Goal: Task Accomplishment & Management: Complete application form

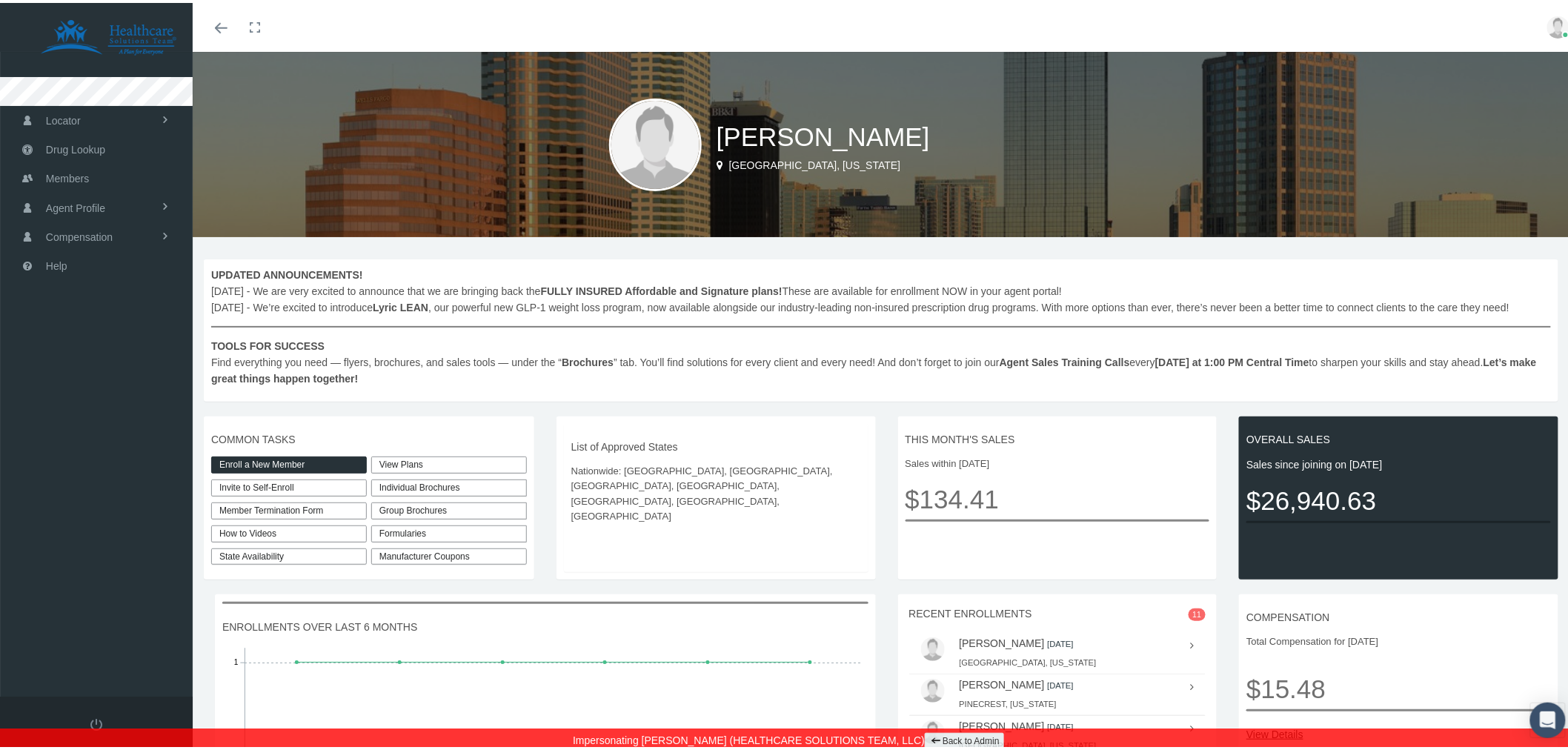
click at [317, 462] on link "Enroll a New Member" at bounding box center [289, 462] width 156 height 17
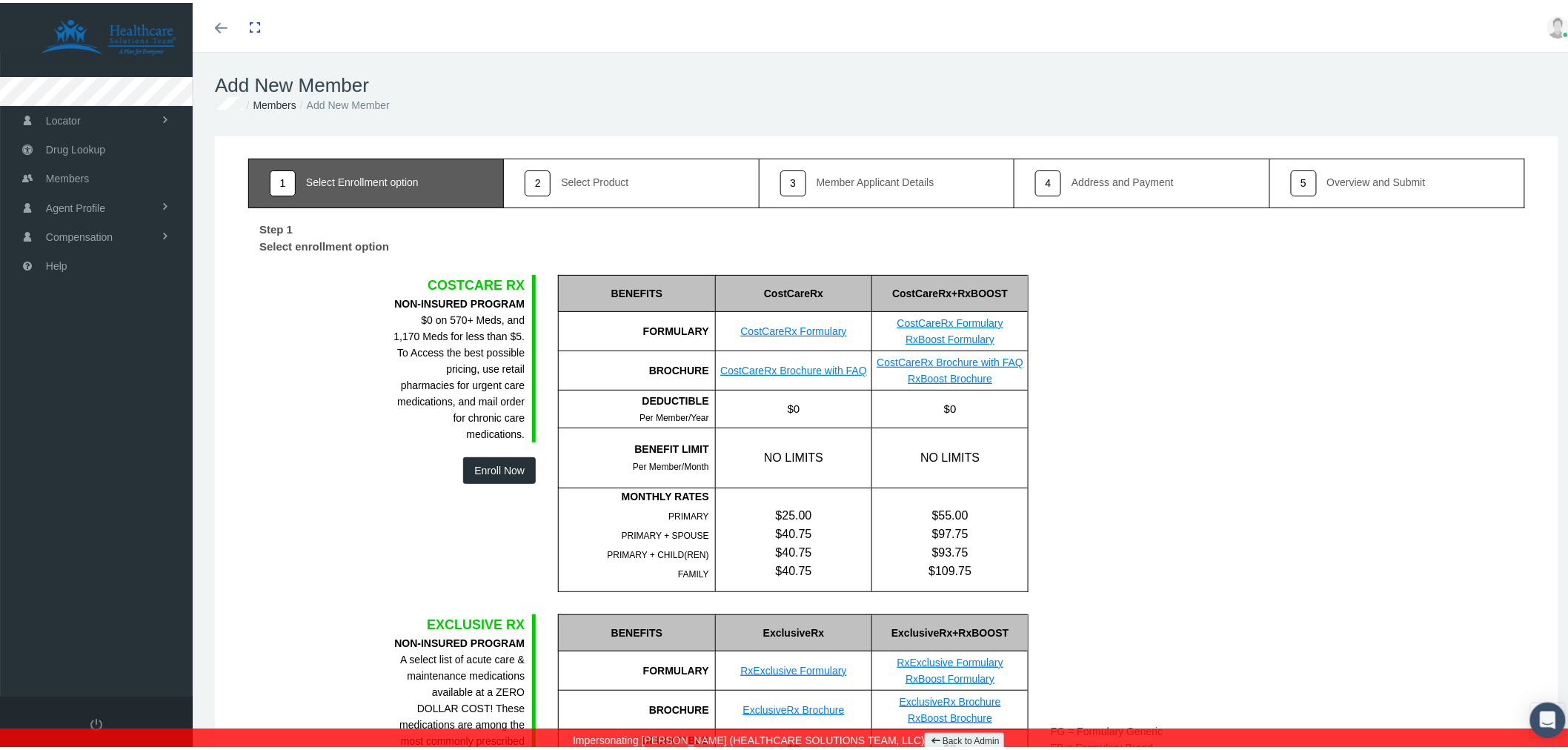
click at [505, 466] on button "Enroll Now" at bounding box center [499, 467] width 73 height 26
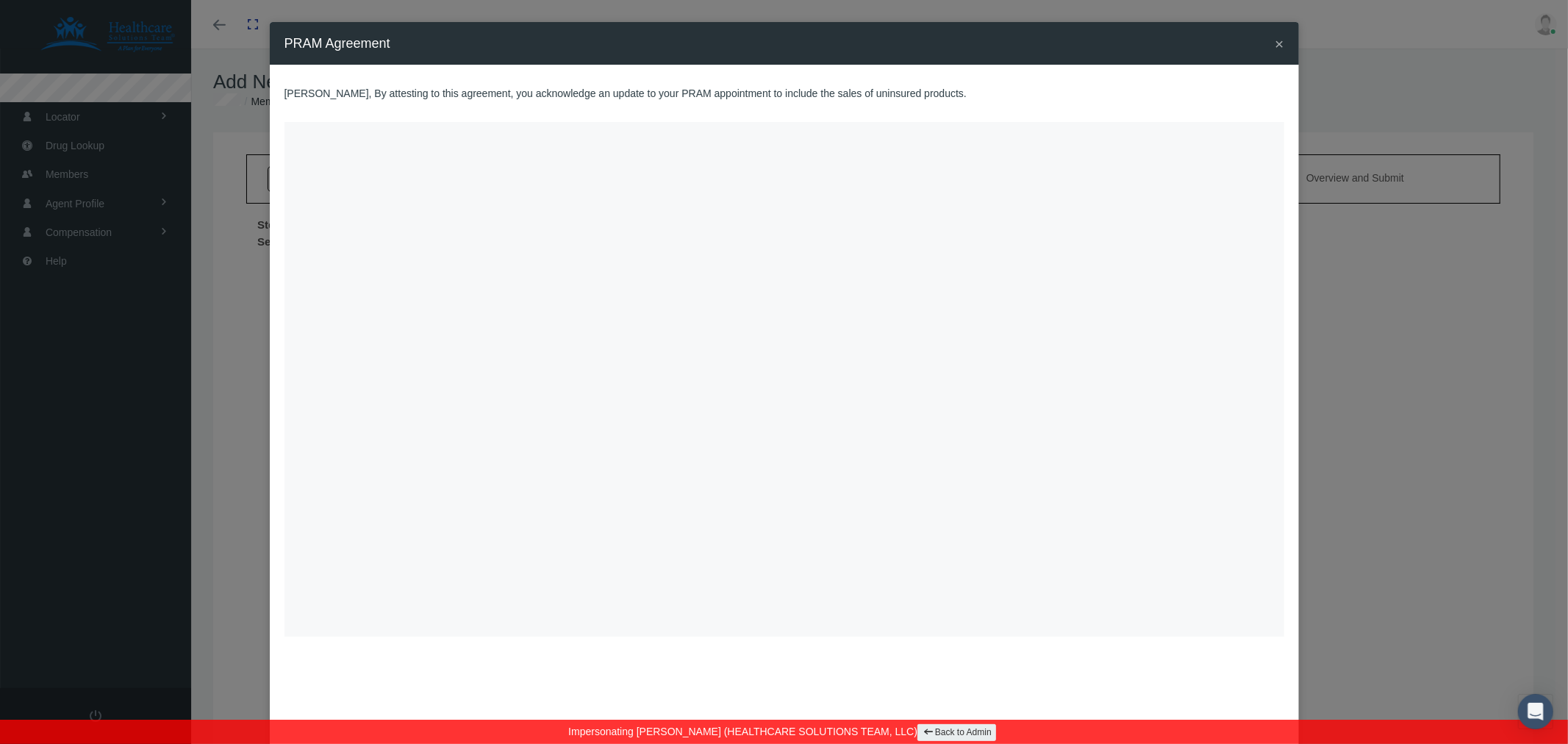
click at [1275, 45] on span "×" at bounding box center [1279, 43] width 9 height 17
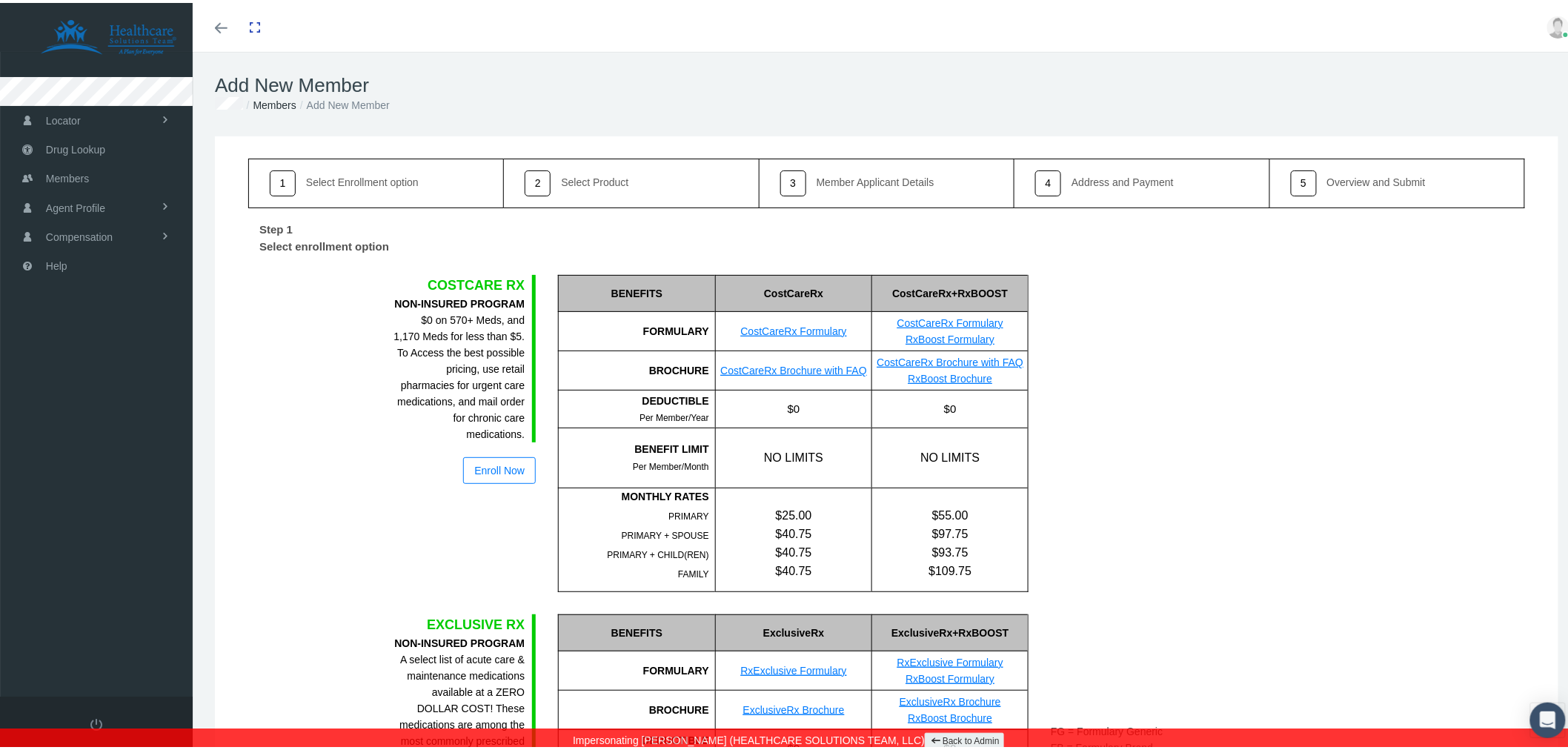
click at [950, 733] on link "Back to Admin" at bounding box center [964, 738] width 79 height 17
